Goal: Task Accomplishment & Management: Manage account settings

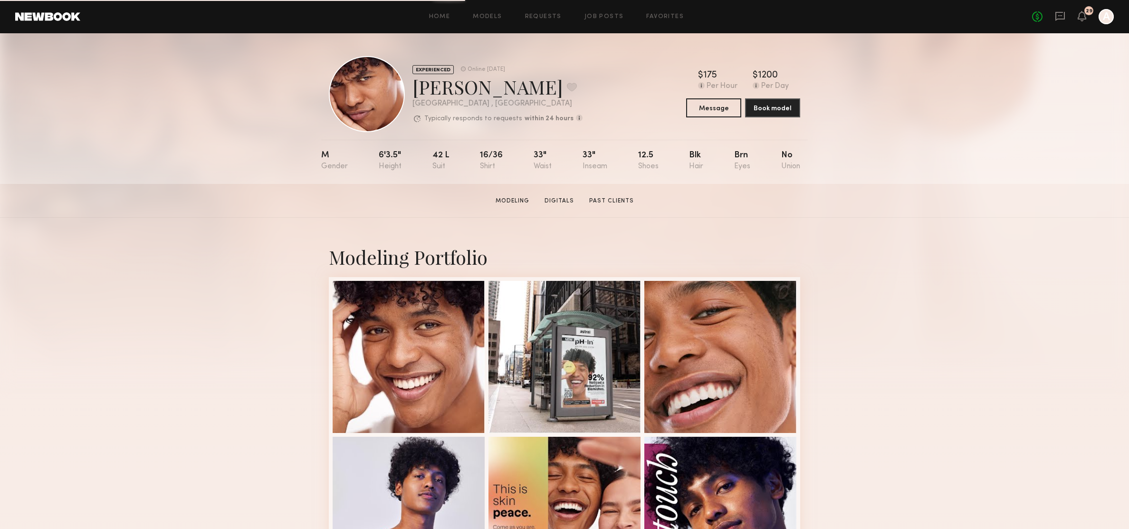
click at [440, 10] on div "Home Models Requests Job Posts Favorites Sign Out No fees up to $5,000 29 A" at bounding box center [596, 16] width 1033 height 15
click at [441, 11] on div "Home Models Requests Job Posts Favorites Sign Out No fees up to $5,000 29 A" at bounding box center [596, 16] width 1033 height 15
click at [441, 20] on div "Home Models Requests Job Posts Favorites Sign Out No fees up to $5,000 29 A" at bounding box center [596, 16] width 1033 height 15
click at [445, 10] on div "Home Models Requests Job Posts Favorites Sign Out No fees up to $5,000 29 A" at bounding box center [596, 16] width 1033 height 15
click at [444, 12] on div "Home Models Requests Job Posts Favorites Sign Out No fees up to $5,000 29 A" at bounding box center [596, 16] width 1033 height 15
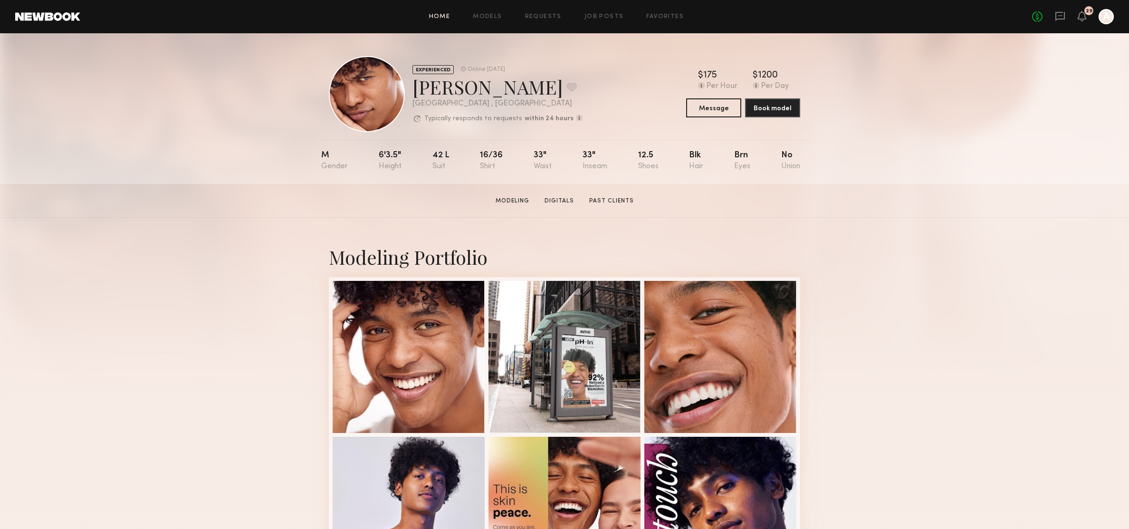
click at [443, 16] on link "Home" at bounding box center [439, 17] width 21 height 6
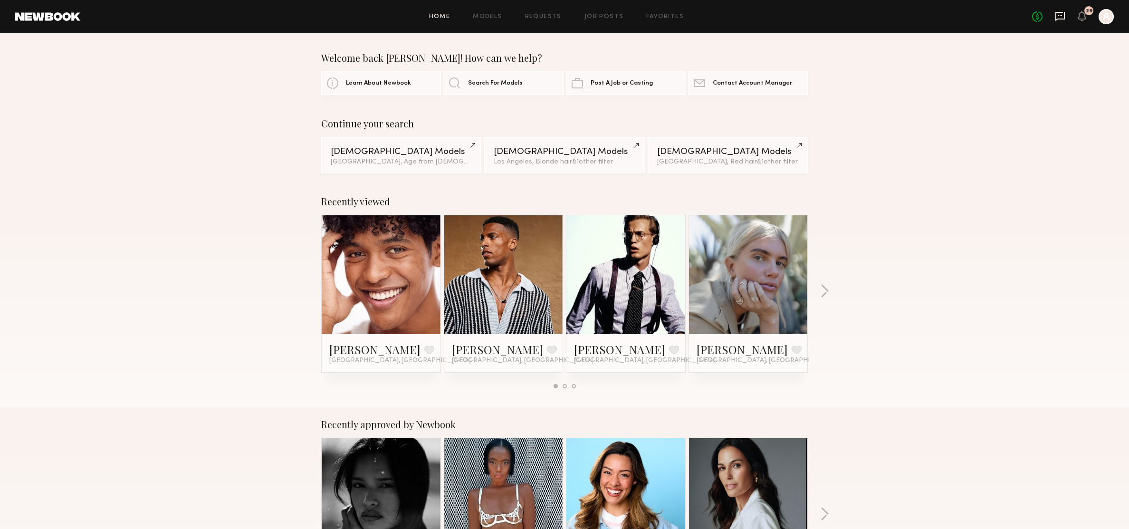
click at [1060, 17] on icon at bounding box center [1060, 16] width 10 height 10
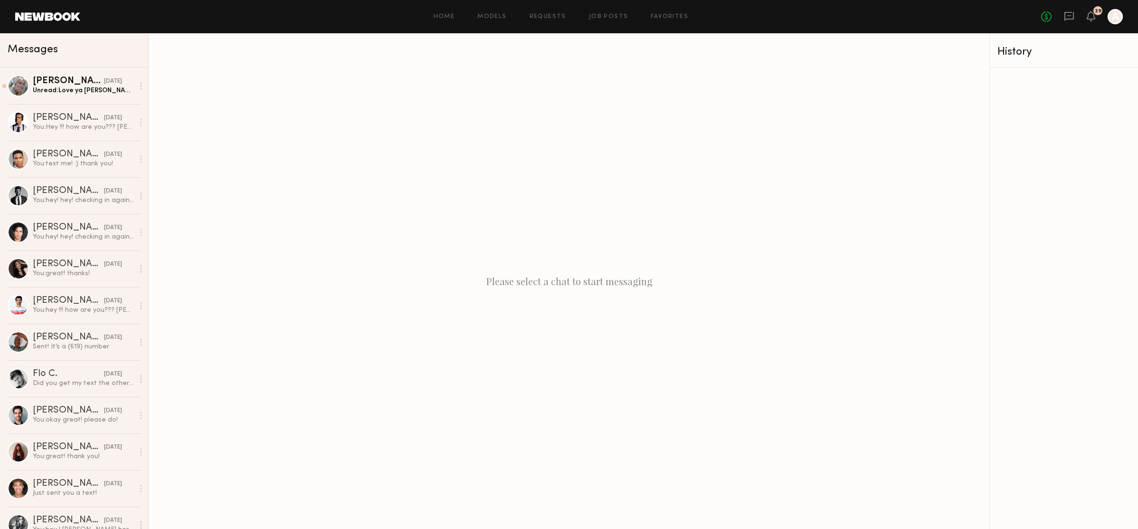
click at [1120, 16] on div at bounding box center [1115, 16] width 15 height 15
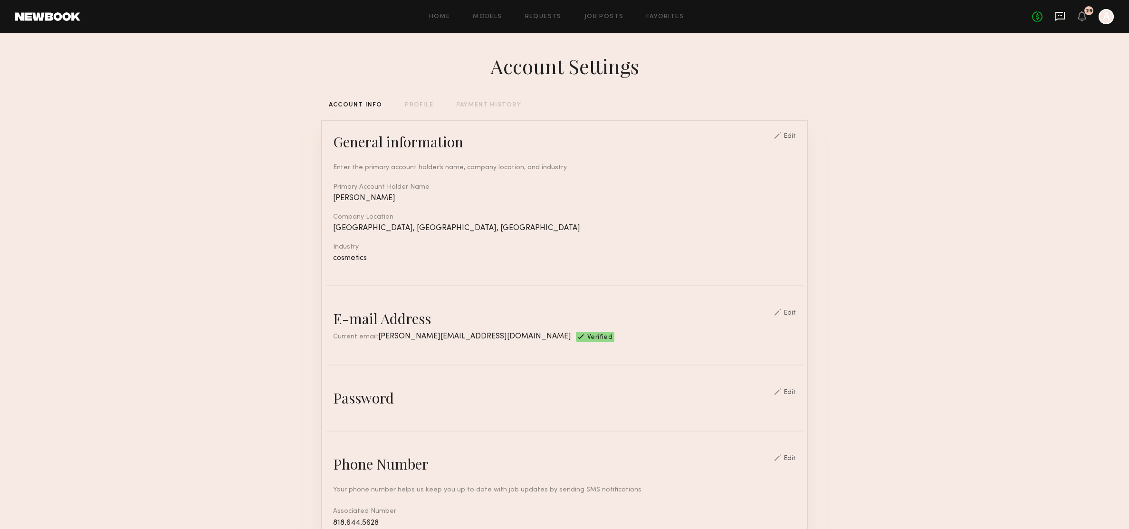
click at [1056, 19] on icon at bounding box center [1060, 16] width 10 height 9
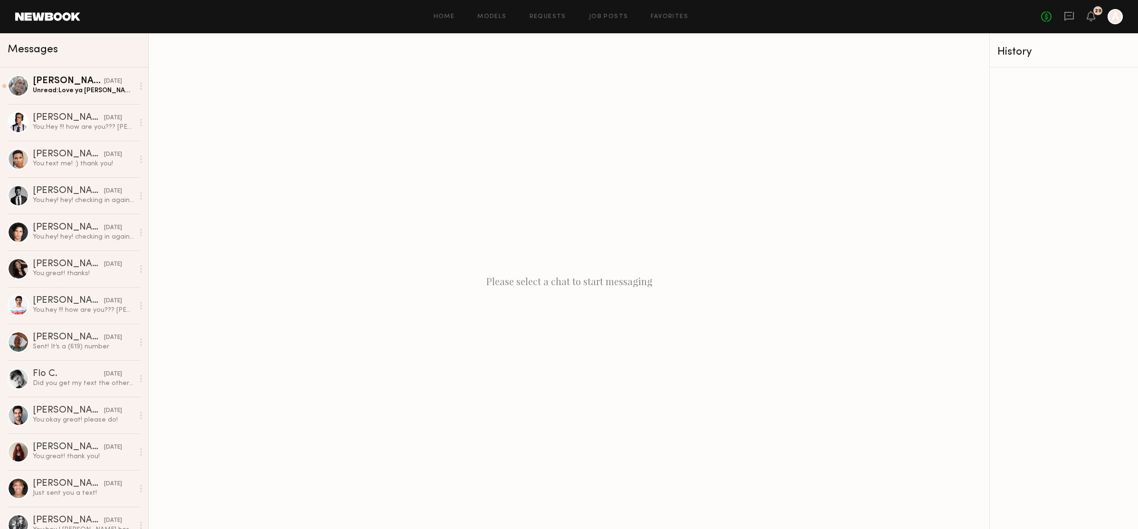
click at [1121, 18] on div at bounding box center [1115, 16] width 15 height 15
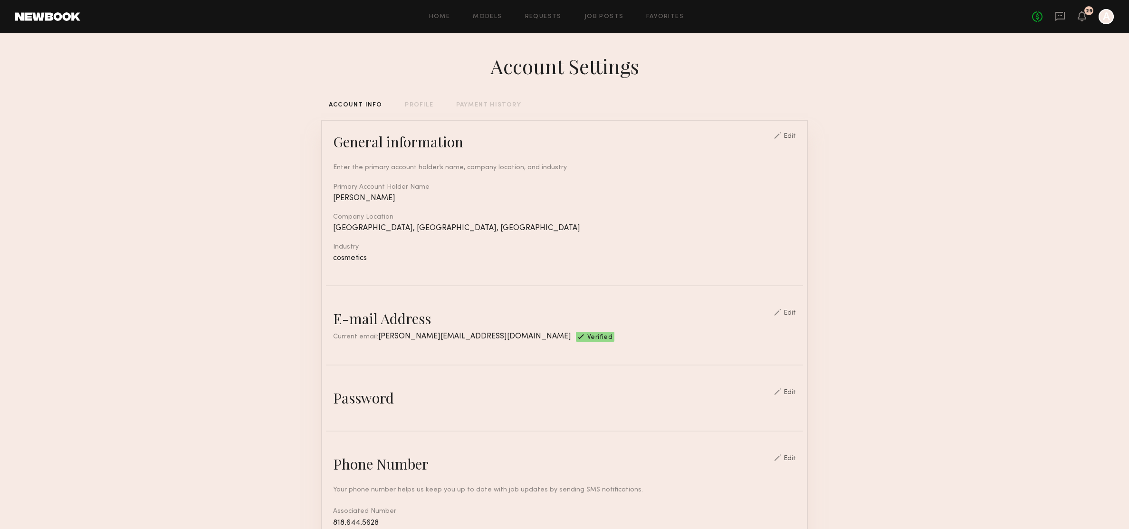
click at [431, 101] on div "Account Settings ACCOUNT INFO PROFILE PAYMENT HISTORY General information Edit …" at bounding box center [564, 461] width 486 height 856
click at [501, 102] on div "PAYMENT HISTORY" at bounding box center [488, 105] width 65 height 6
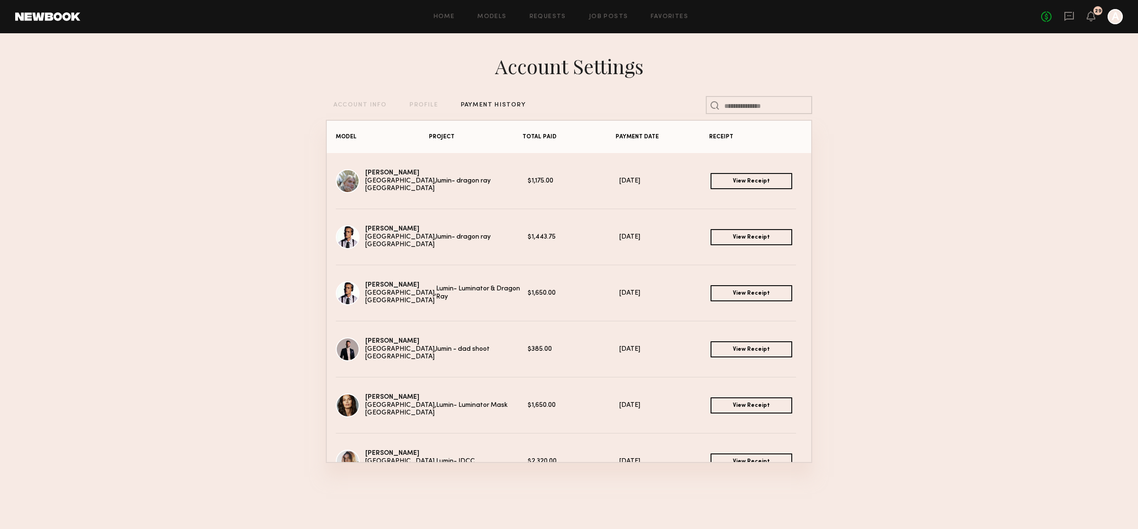
click at [760, 184] on link "View Receipt" at bounding box center [752, 181] width 82 height 16
click at [740, 237] on link "View Receipt" at bounding box center [752, 237] width 82 height 16
